Goal: Task Accomplishment & Management: Manage account settings

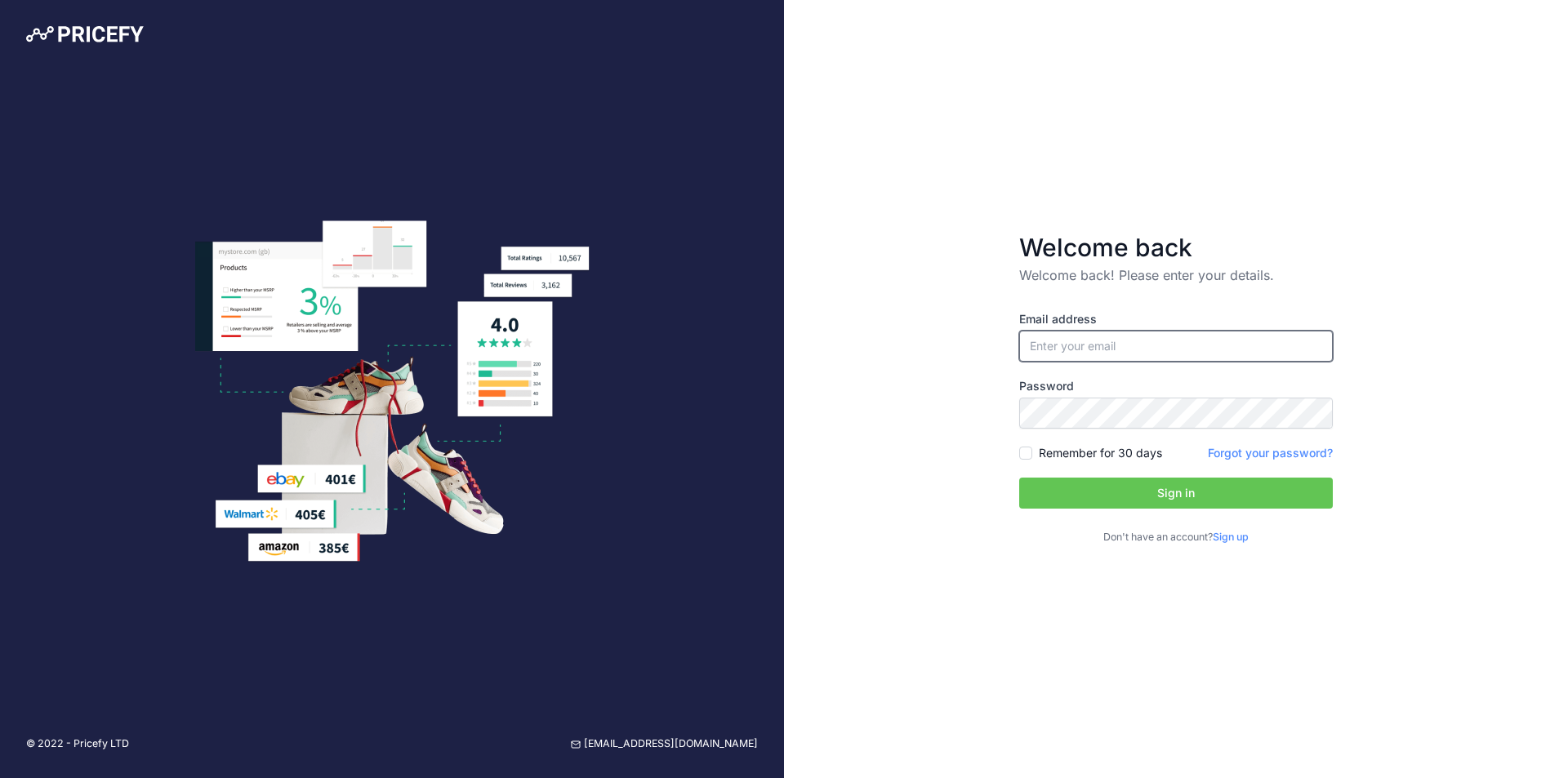
type input "[EMAIL_ADDRESS][DOMAIN_NAME]"
click at [1163, 342] on input "[EMAIL_ADDRESS][DOMAIN_NAME]" at bounding box center [1175, 346] width 313 height 31
click at [938, 467] on div "Welcome back Welcome back! Please enter your details. Email address agne@rrs.lt…" at bounding box center [1176, 389] width 784 height 778
click at [1062, 501] on button "Sign in" at bounding box center [1175, 493] width 313 height 31
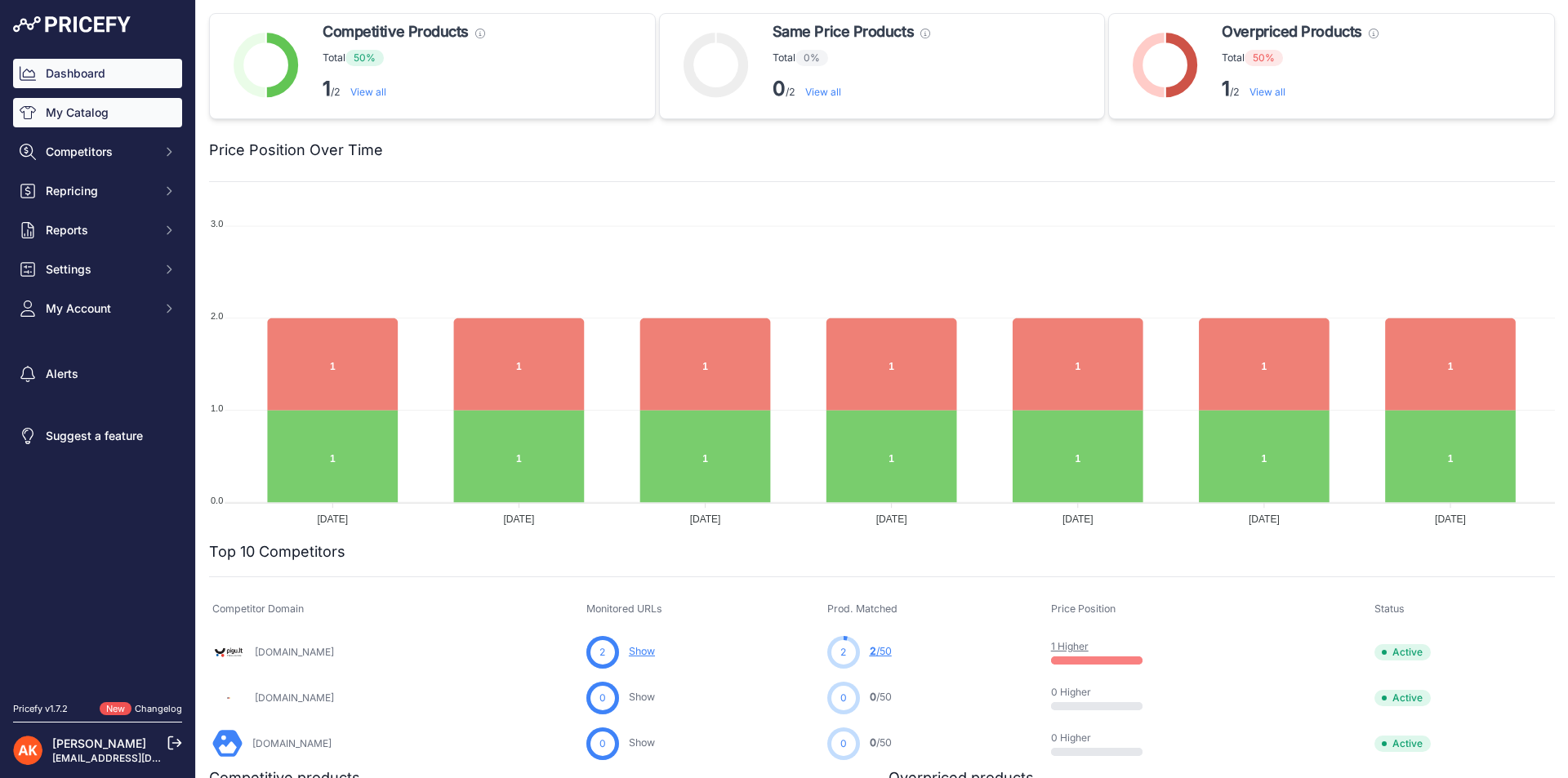
click at [146, 112] on link "My Catalog" at bounding box center [97, 112] width 169 height 29
